Goal: Information Seeking & Learning: Check status

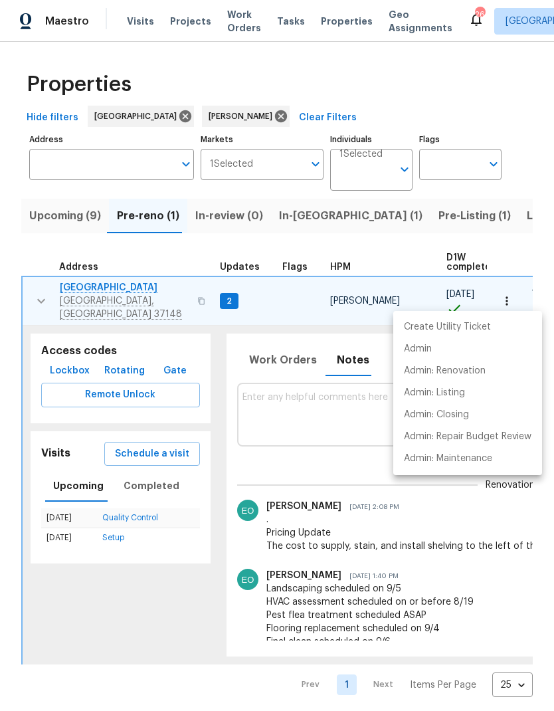
click at [296, 360] on div at bounding box center [277, 355] width 554 height 711
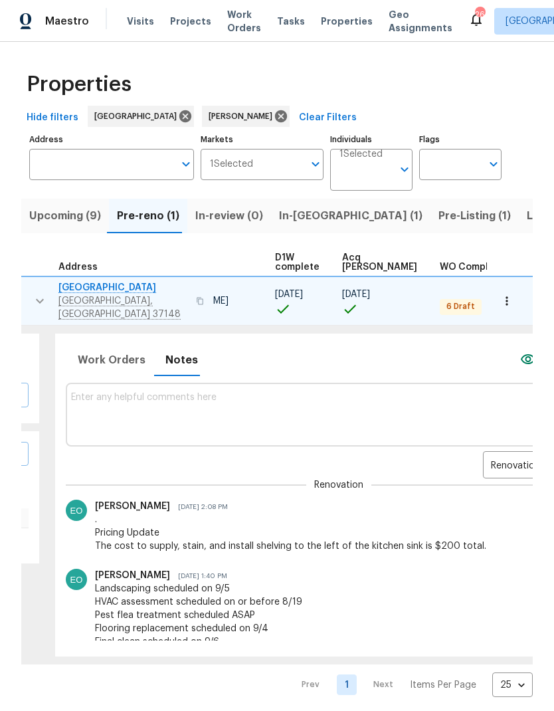
scroll to position [0, 172]
click at [106, 357] on span "Work Orders" at bounding box center [111, 360] width 68 height 19
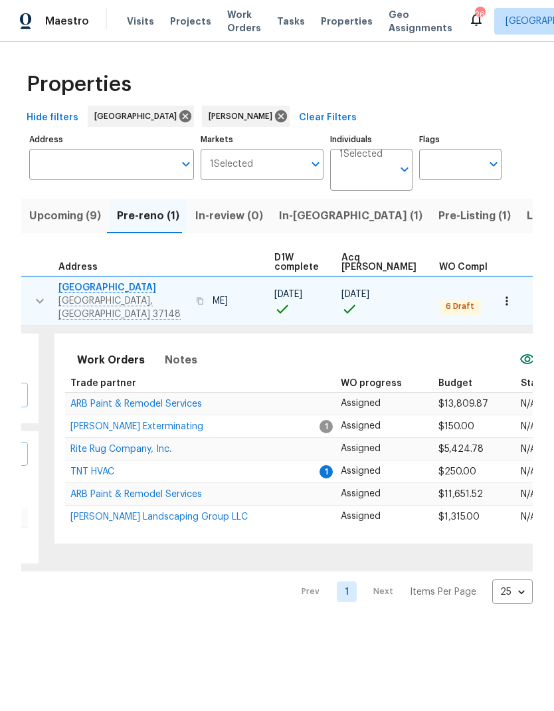
click at [122, 422] on span "[PERSON_NAME] Exterminating" at bounding box center [136, 426] width 133 height 9
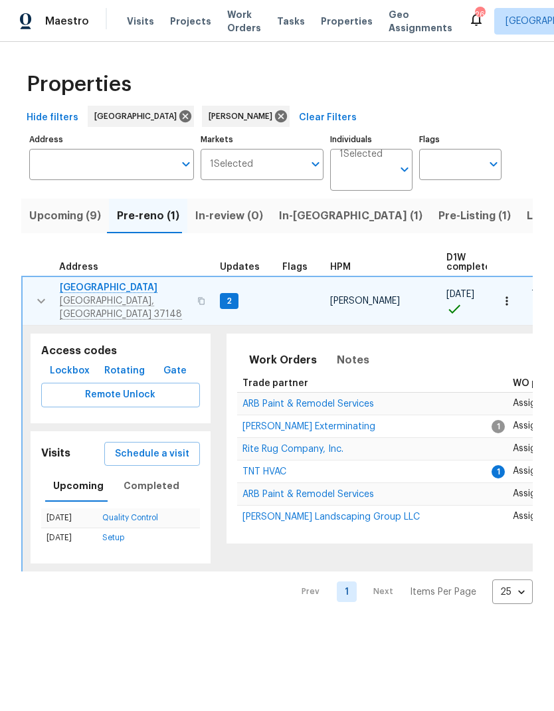
scroll to position [0, 0]
click at [257, 467] on span "TNT HVAC" at bounding box center [265, 471] width 44 height 9
click at [42, 293] on icon "button" at bounding box center [41, 301] width 16 height 16
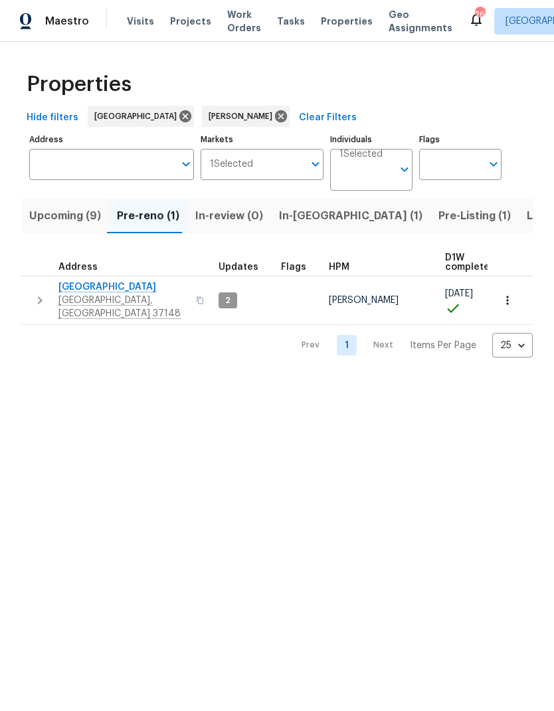
click at [292, 211] on span "In-[GEOGRAPHIC_DATA] (1)" at bounding box center [351, 216] width 144 height 19
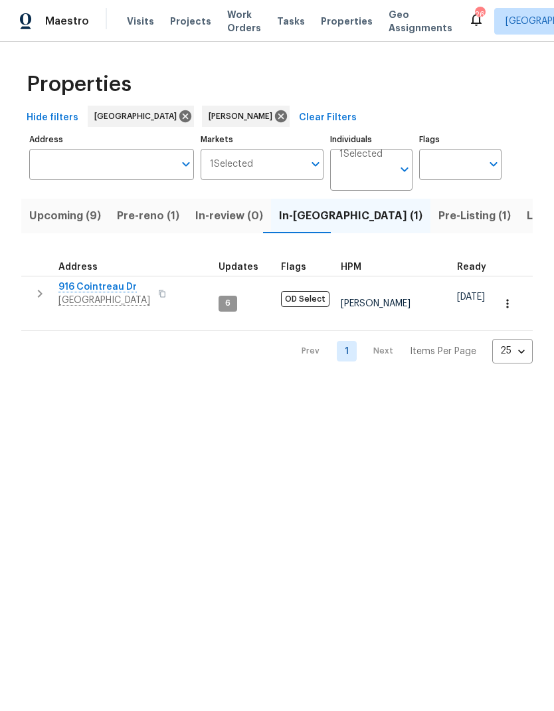
click at [43, 298] on icon "button" at bounding box center [40, 294] width 16 height 16
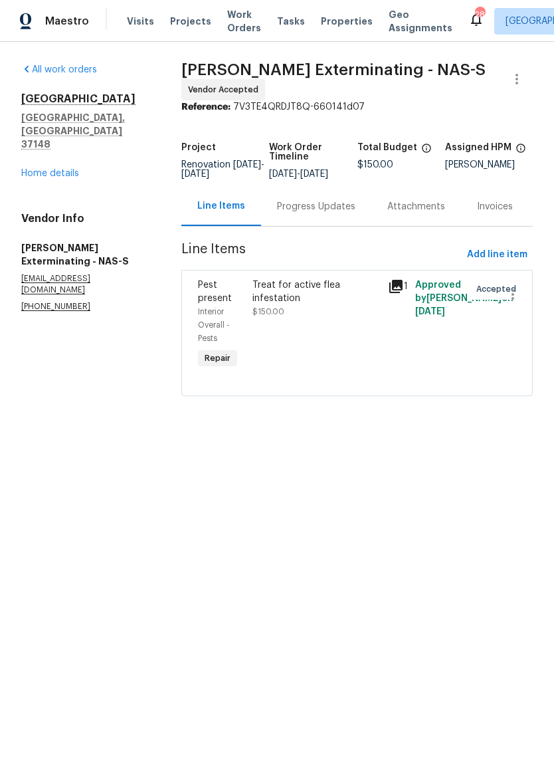
click at [301, 211] on div "Progress Updates" at bounding box center [316, 206] width 78 height 13
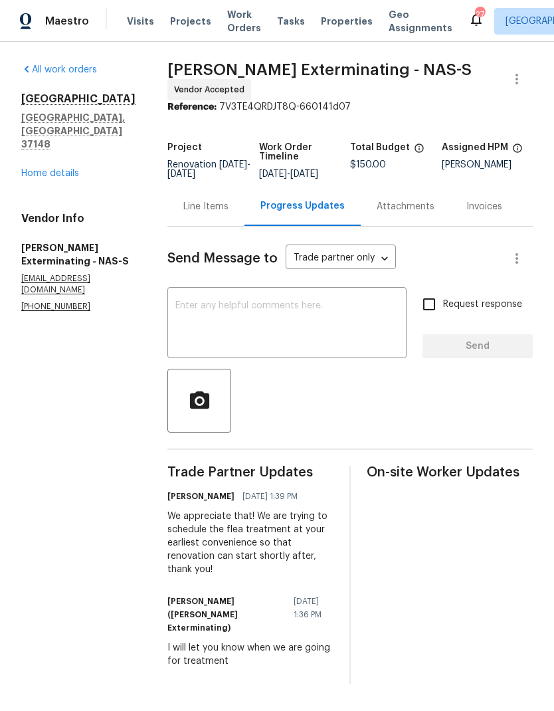
click at [239, 26] on span "Work Orders" at bounding box center [244, 21] width 34 height 27
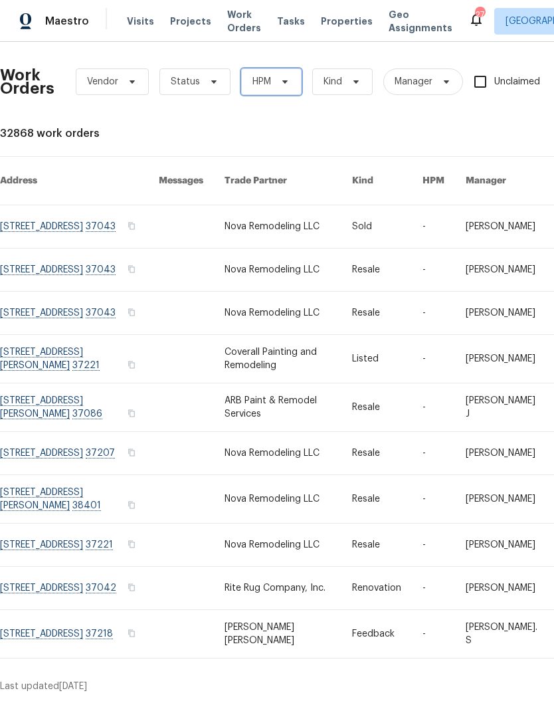
click at [275, 93] on span "HPM" at bounding box center [271, 81] width 60 height 27
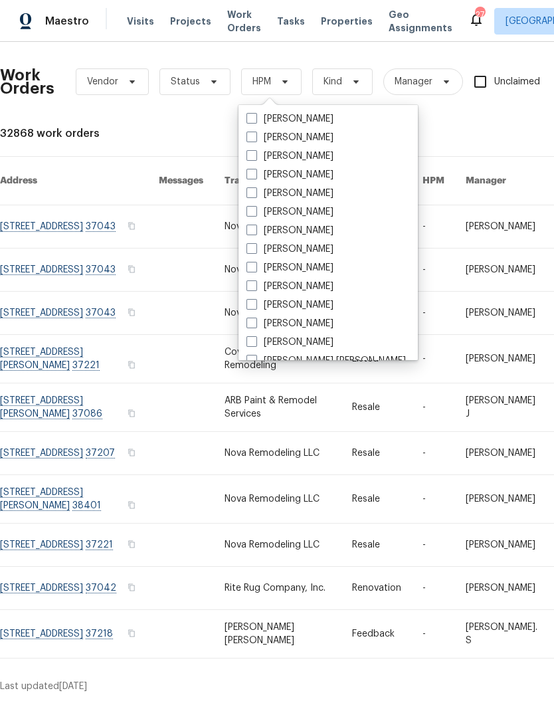
scroll to position [172, 0]
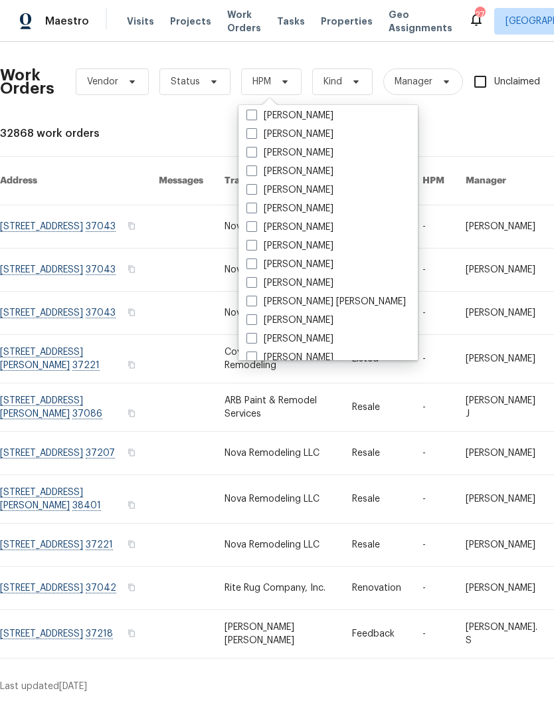
click at [292, 194] on label "[PERSON_NAME]" at bounding box center [290, 189] width 87 height 13
click at [255, 192] on input "[PERSON_NAME]" at bounding box center [251, 187] width 9 height 9
checkbox input "true"
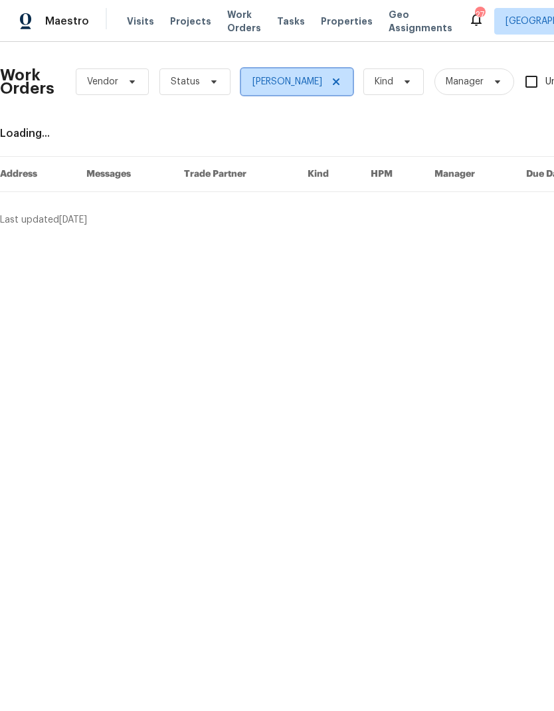
click at [331, 86] on icon at bounding box center [336, 81] width 11 height 11
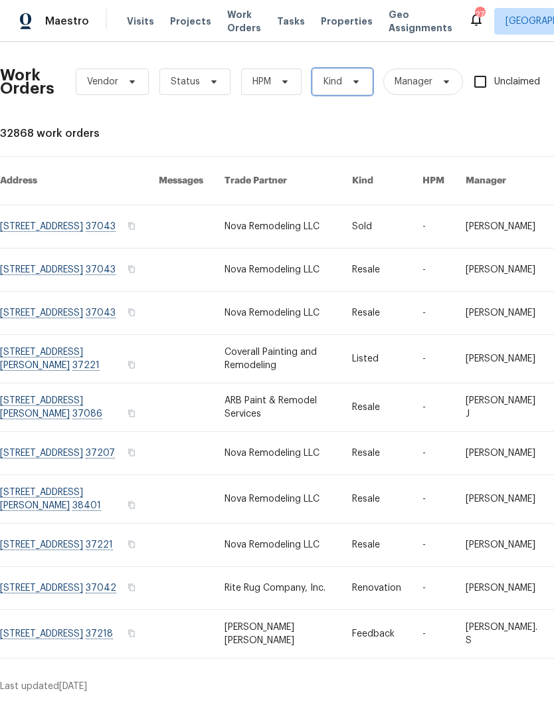
click at [352, 82] on icon at bounding box center [356, 81] width 11 height 11
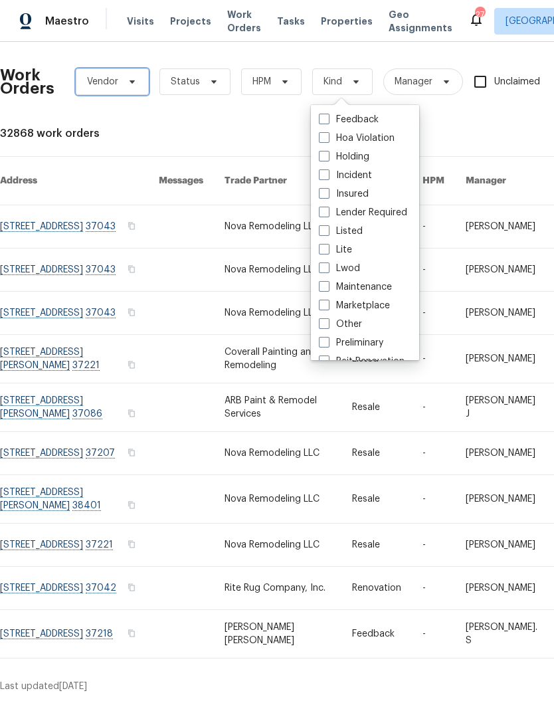
click at [128, 72] on span "Vendor" at bounding box center [112, 81] width 73 height 27
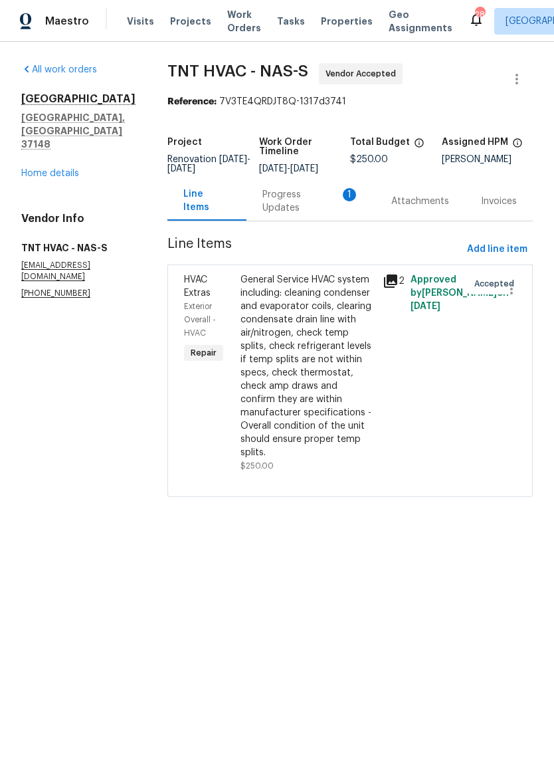
click at [281, 206] on div "Progress Updates 1" at bounding box center [311, 201] width 97 height 27
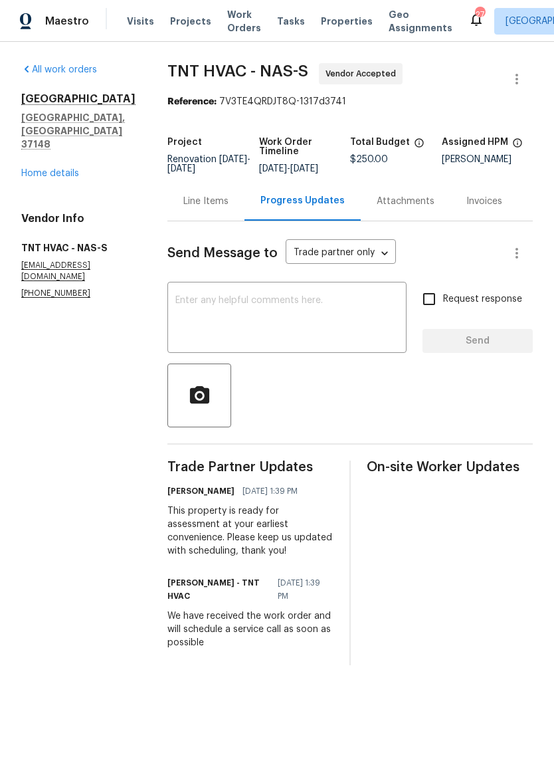
click at [189, 215] on div "Line Items" at bounding box center [206, 200] width 77 height 39
